Goal: Share content

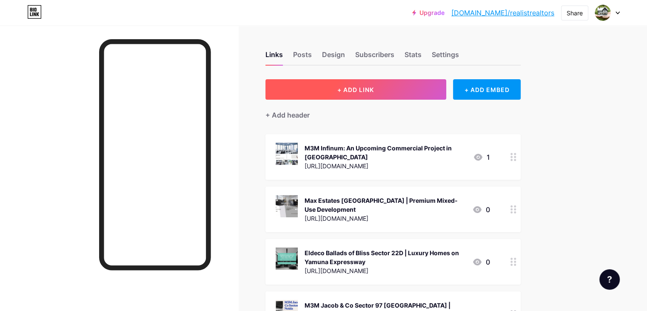
click at [439, 89] on button "+ ADD LINK" at bounding box center [356, 89] width 181 height 20
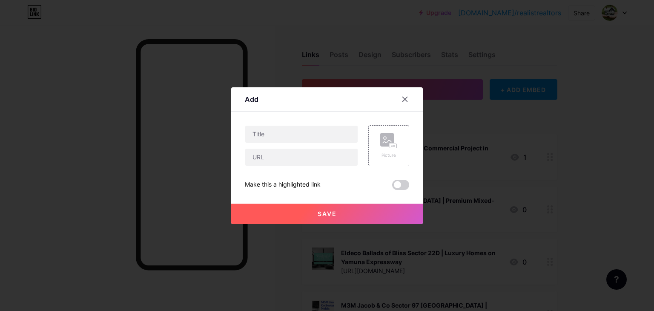
click at [322, 168] on div "Picture Make this a highlighted link Save" at bounding box center [327, 157] width 164 height 65
click at [320, 162] on input "text" at bounding box center [301, 157] width 112 height 17
paste input "[URL][DOMAIN_NAME]"
type input "[URL][DOMAIN_NAME]"
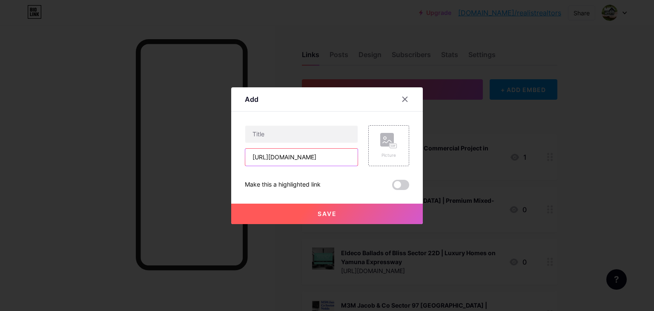
scroll to position [0, 0]
click at [274, 131] on input "text" at bounding box center [301, 134] width 112 height 17
paste input "Emaar Sector 86 [GEOGRAPHIC_DATA] - Upcoming Residential Apartments in [GEOGRAP…"
type input "Emaar Sector 86 [GEOGRAPHIC_DATA] - Upcoming Residential Apartments in [GEOGRAP…"
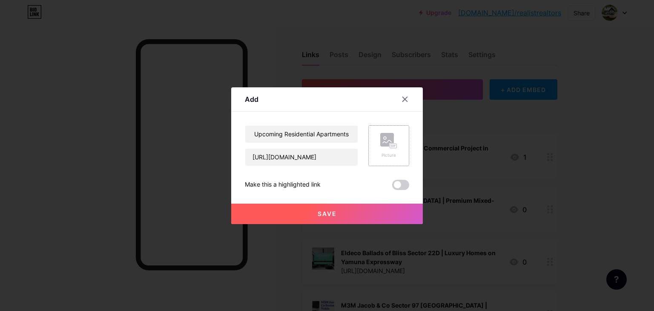
click at [385, 158] on div "Picture" at bounding box center [388, 145] width 41 height 41
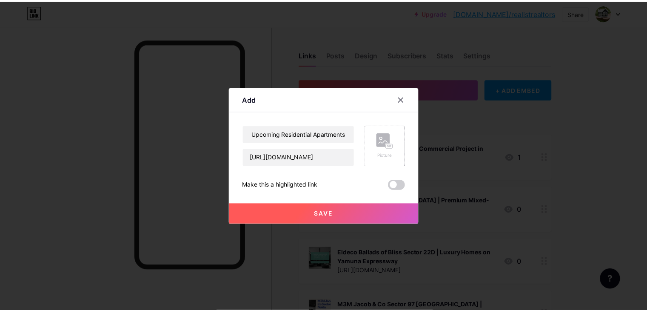
scroll to position [0, 0]
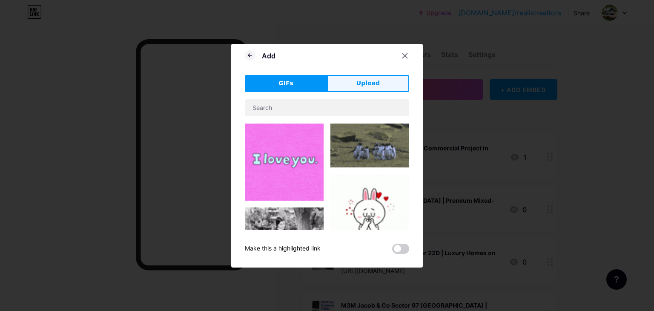
click at [359, 87] on span "Upload" at bounding box center [367, 83] width 23 height 9
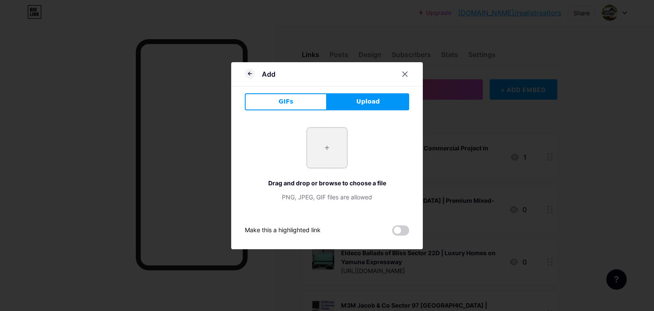
click at [330, 140] on input "file" at bounding box center [327, 148] width 40 height 40
type input "C:\fakepath\3.jpg"
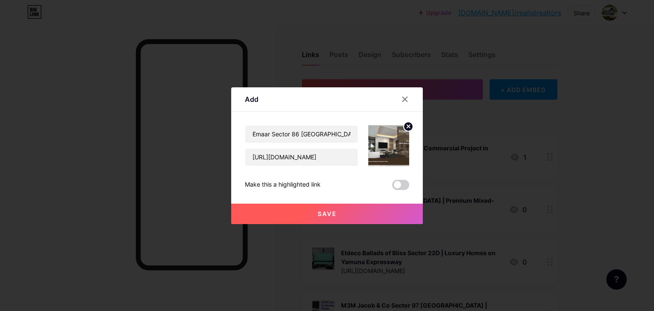
click at [335, 218] on button "Save" at bounding box center [327, 213] width 192 height 20
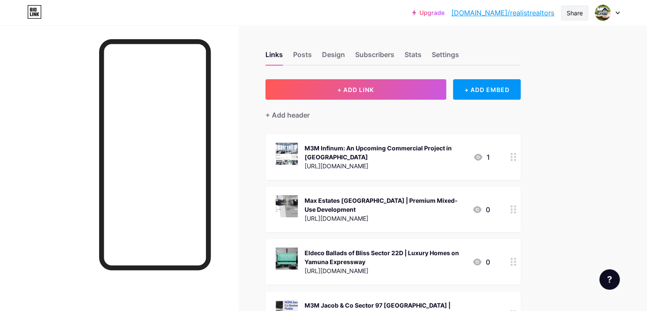
click at [578, 14] on div "Share" at bounding box center [575, 13] width 16 height 9
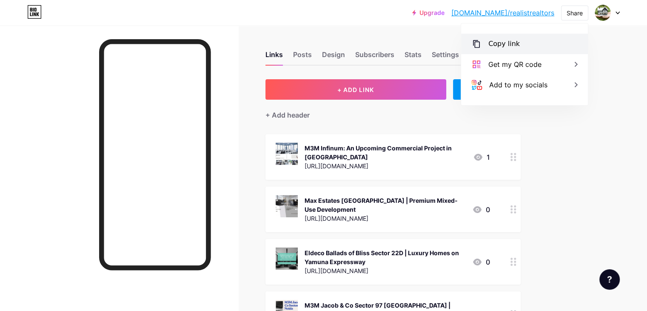
click at [515, 46] on div "Copy link" at bounding box center [504, 44] width 31 height 10
